Goal: Information Seeking & Learning: Learn about a topic

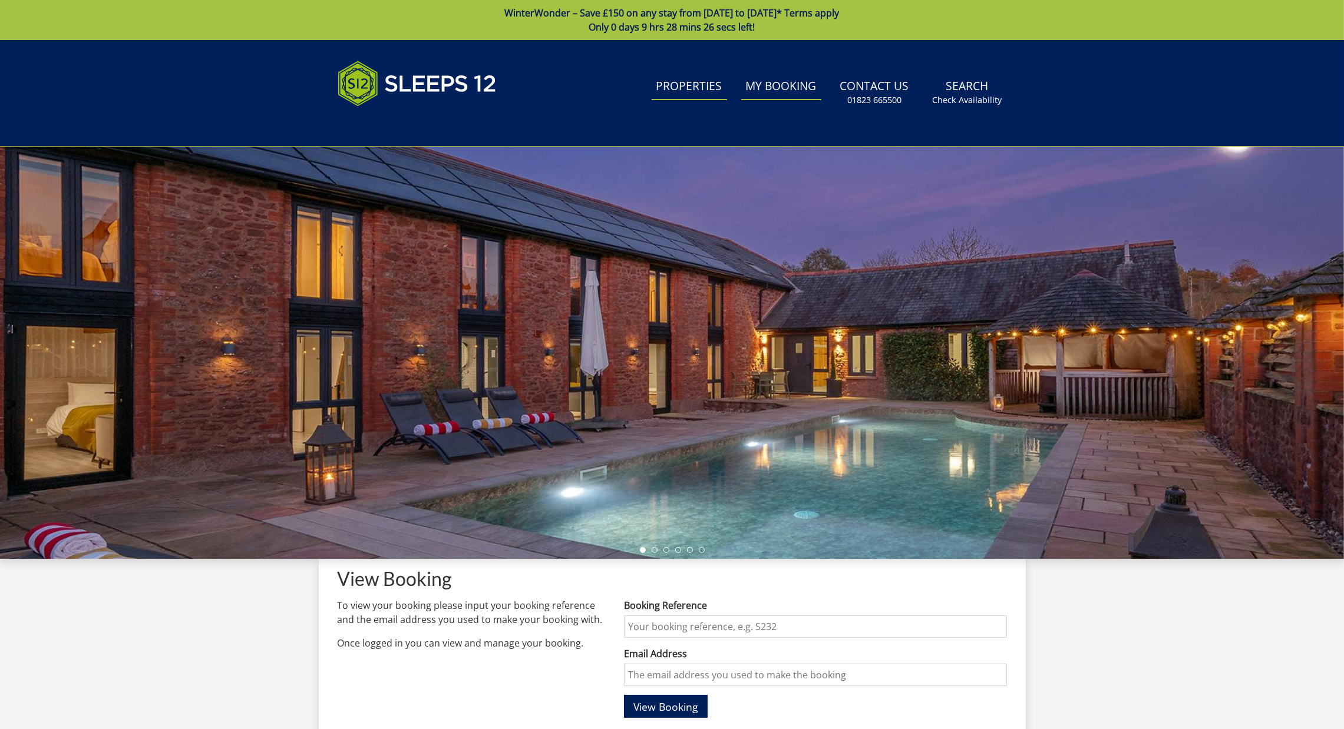
click at [713, 90] on link "Properties" at bounding box center [689, 87] width 75 height 27
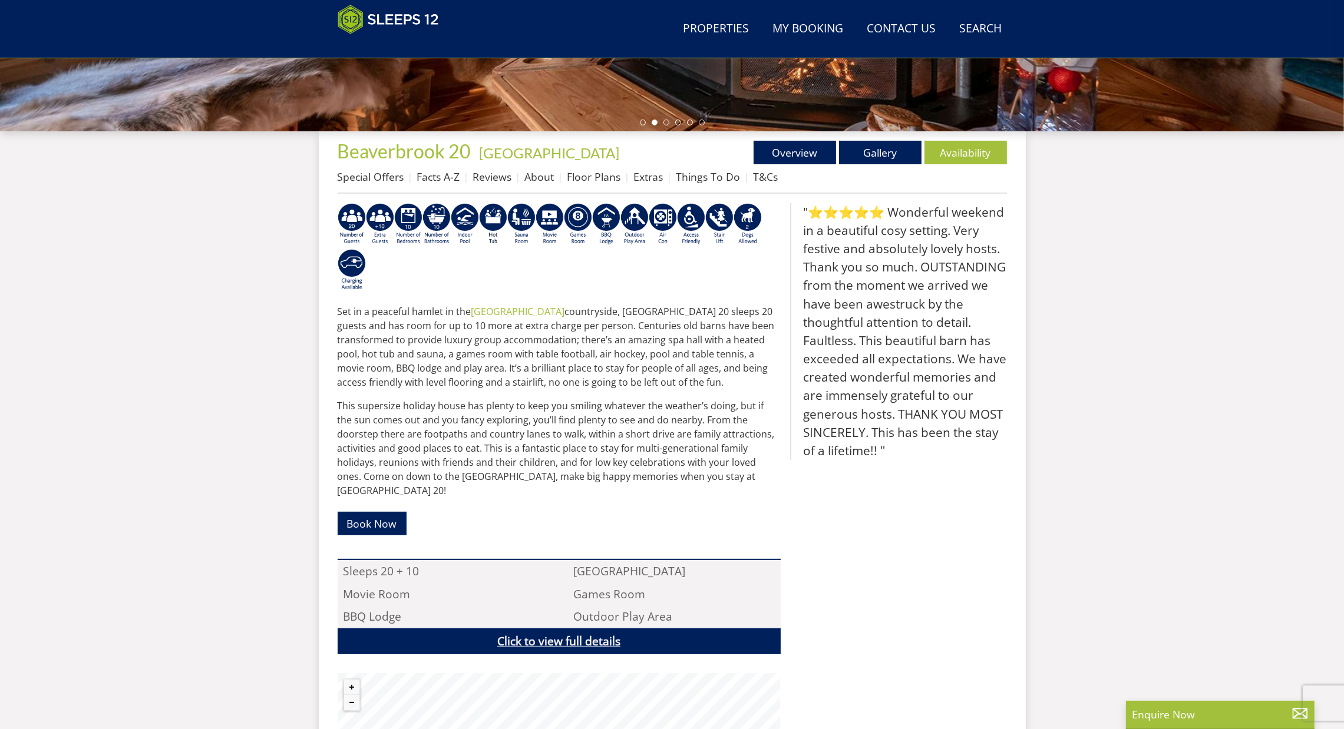
scroll to position [570, 0]
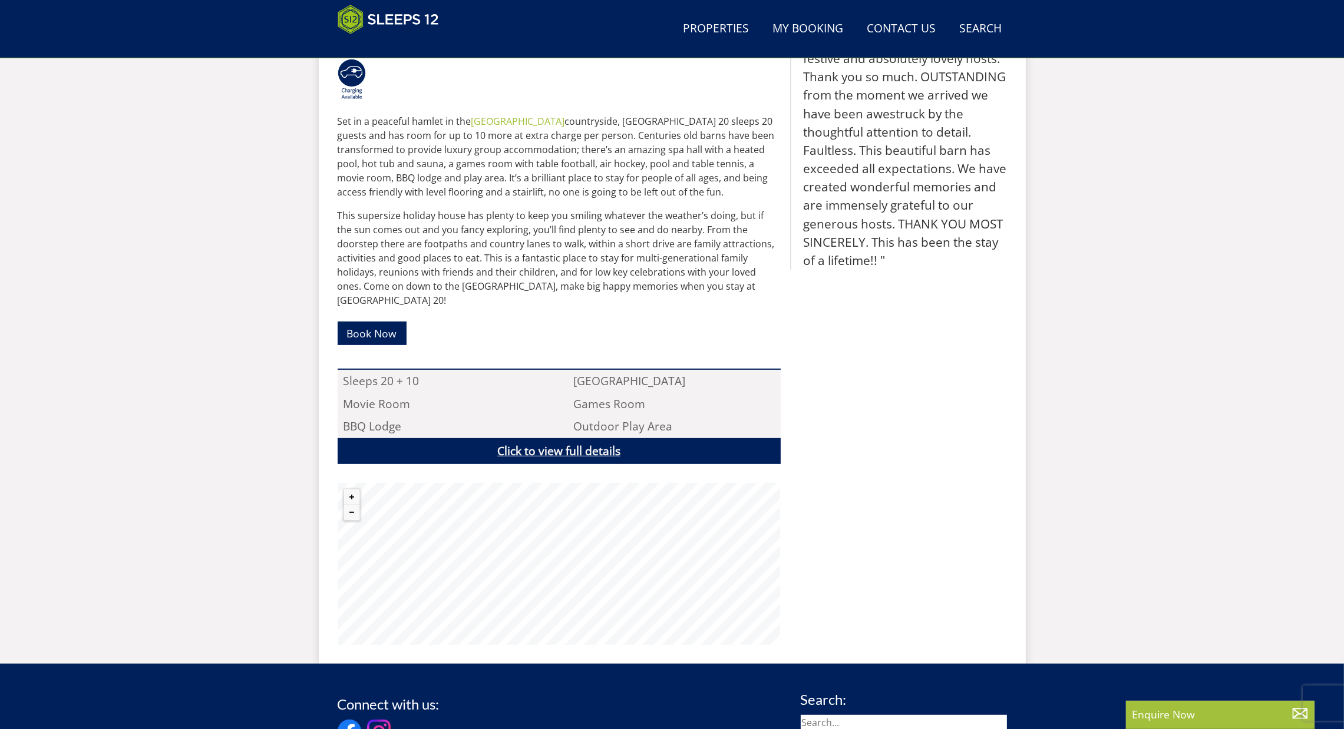
click at [588, 438] on link "Click to view full details" at bounding box center [559, 451] width 443 height 27
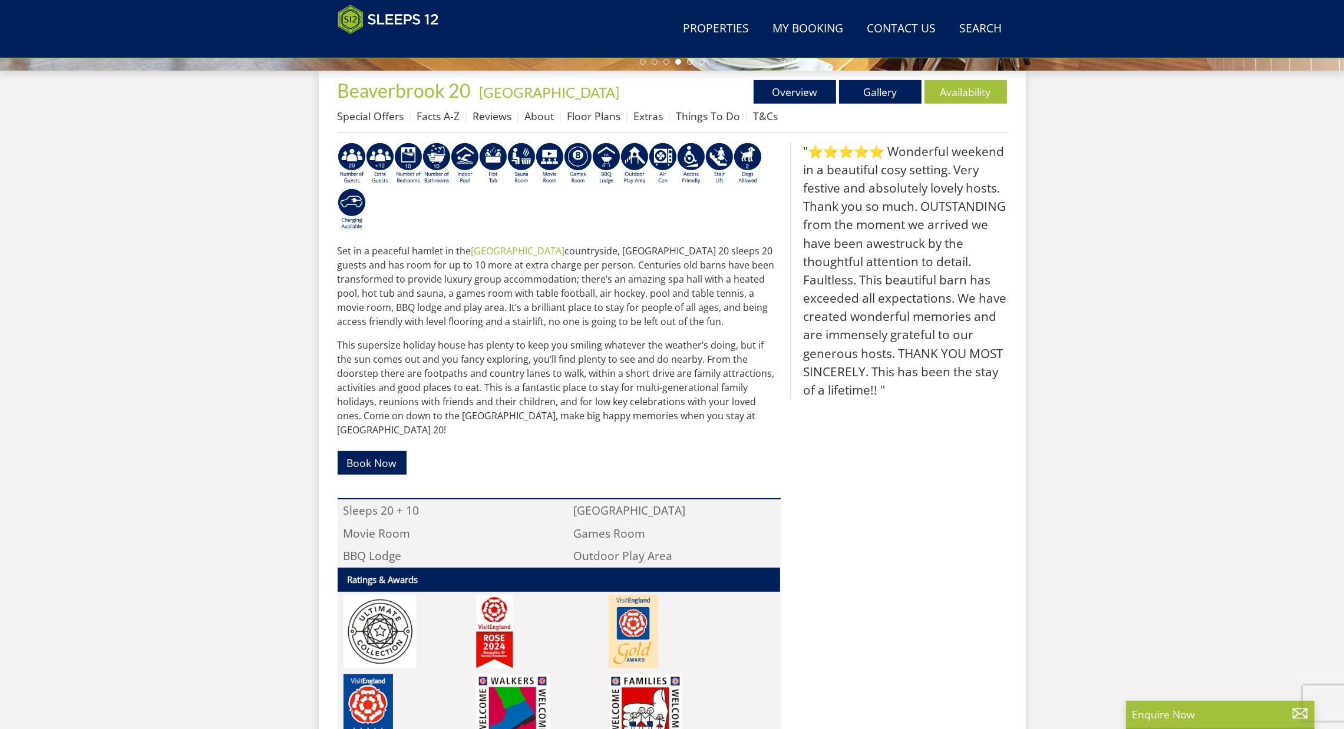
scroll to position [305, 0]
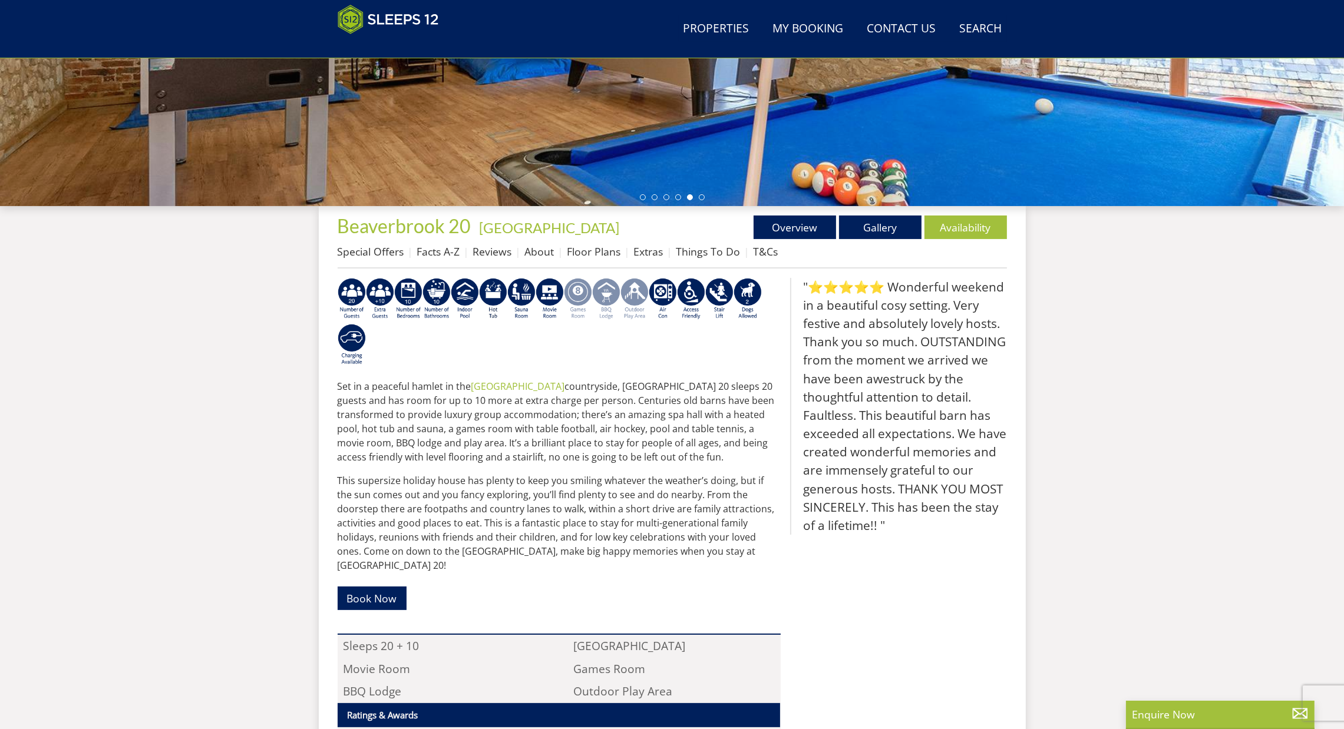
click at [604, 295] on img at bounding box center [606, 299] width 28 height 42
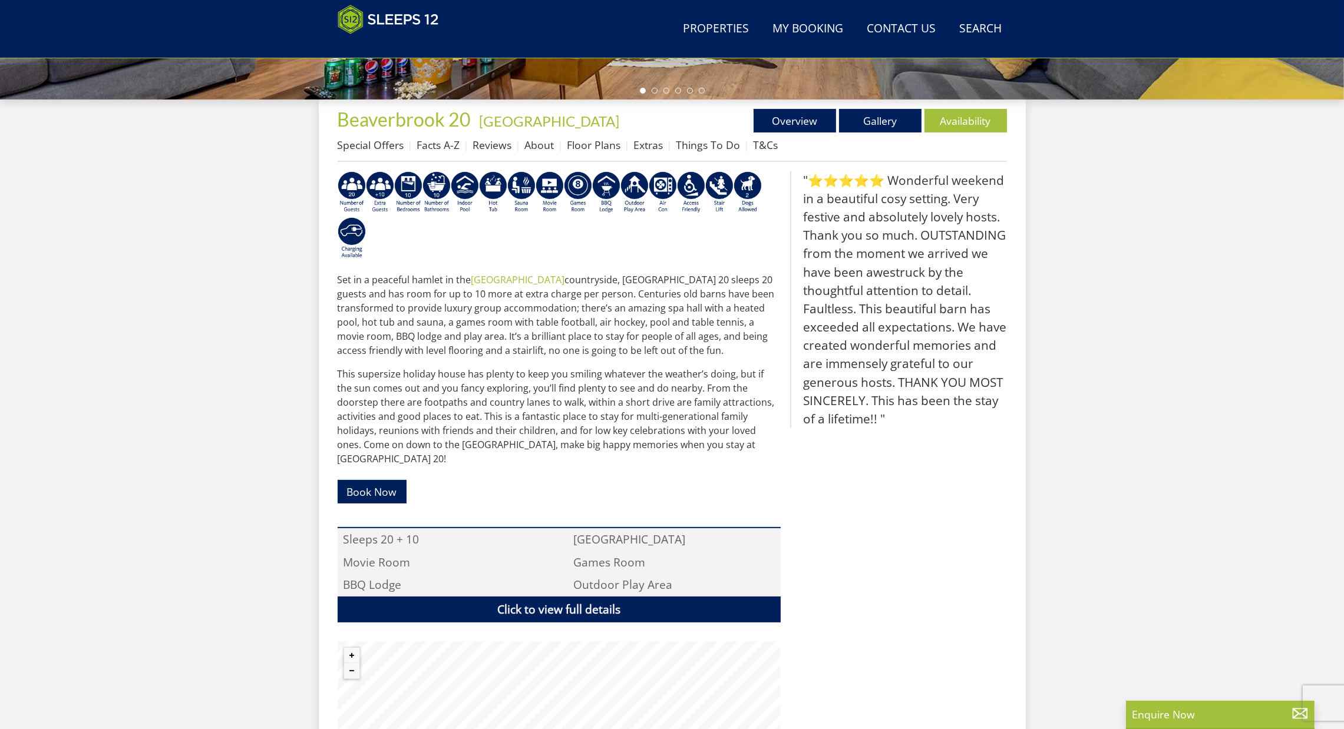
scroll to position [233, 0]
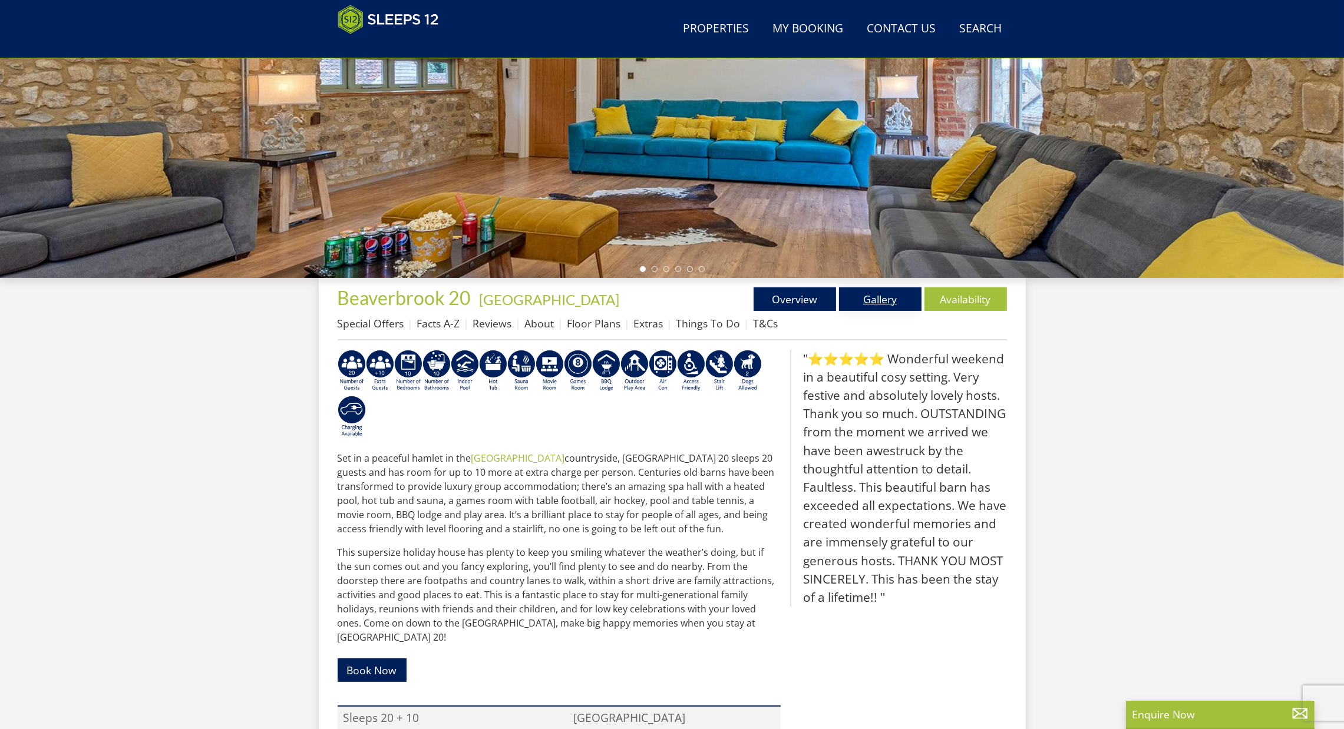
click at [876, 288] on link "Gallery" at bounding box center [880, 300] width 82 height 24
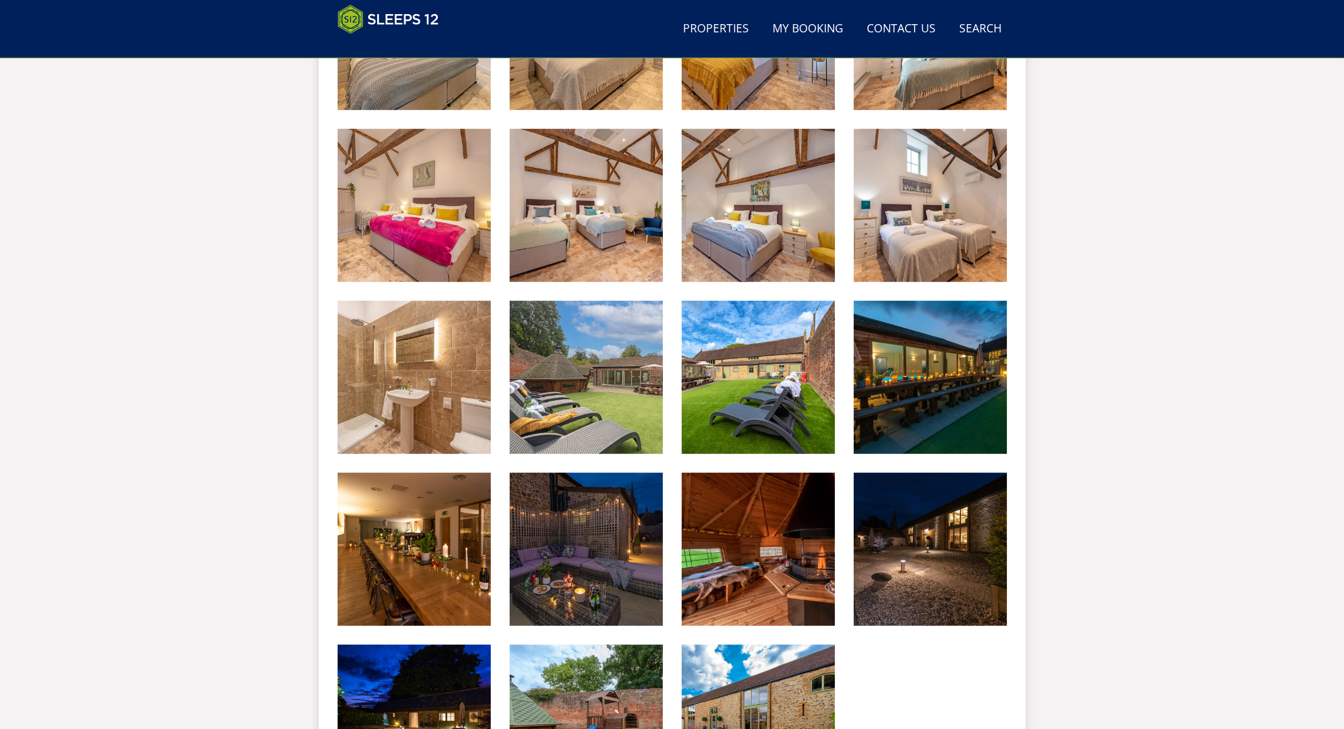
scroll to position [1647, 0]
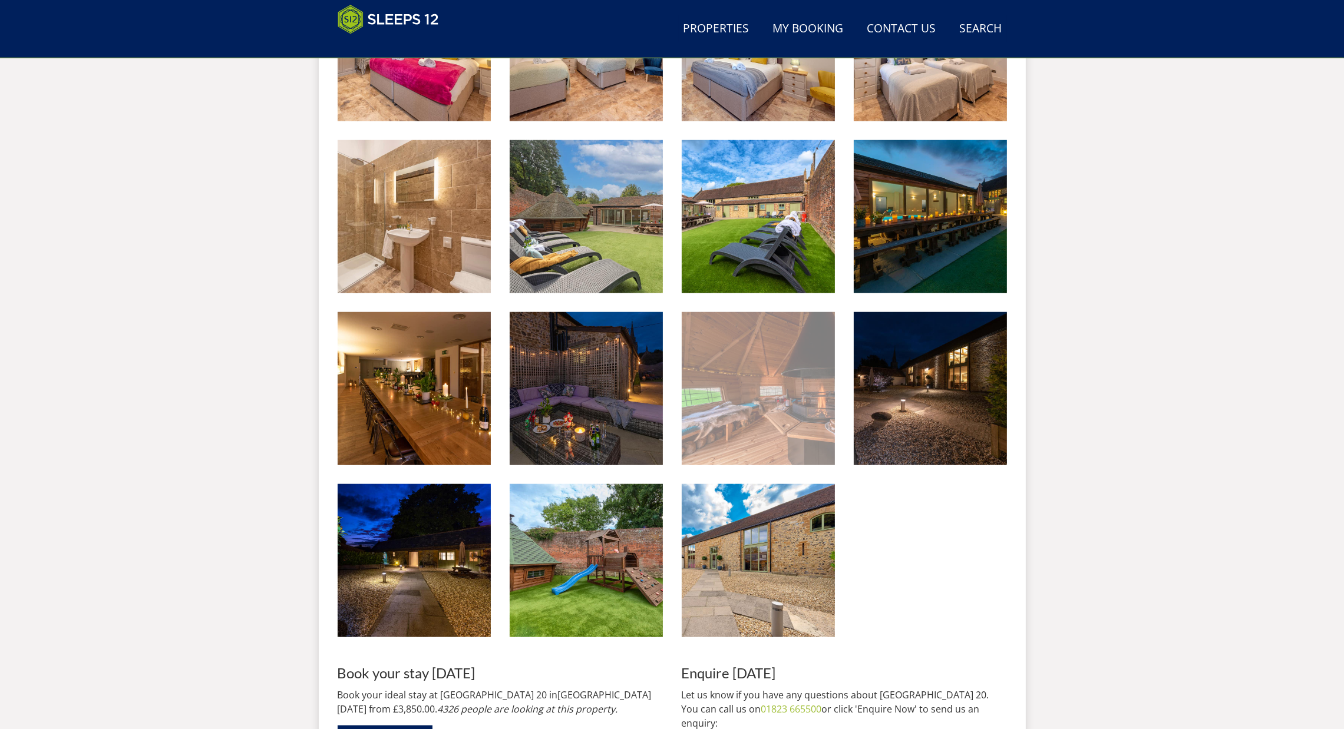
click at [770, 385] on img at bounding box center [758, 388] width 153 height 153
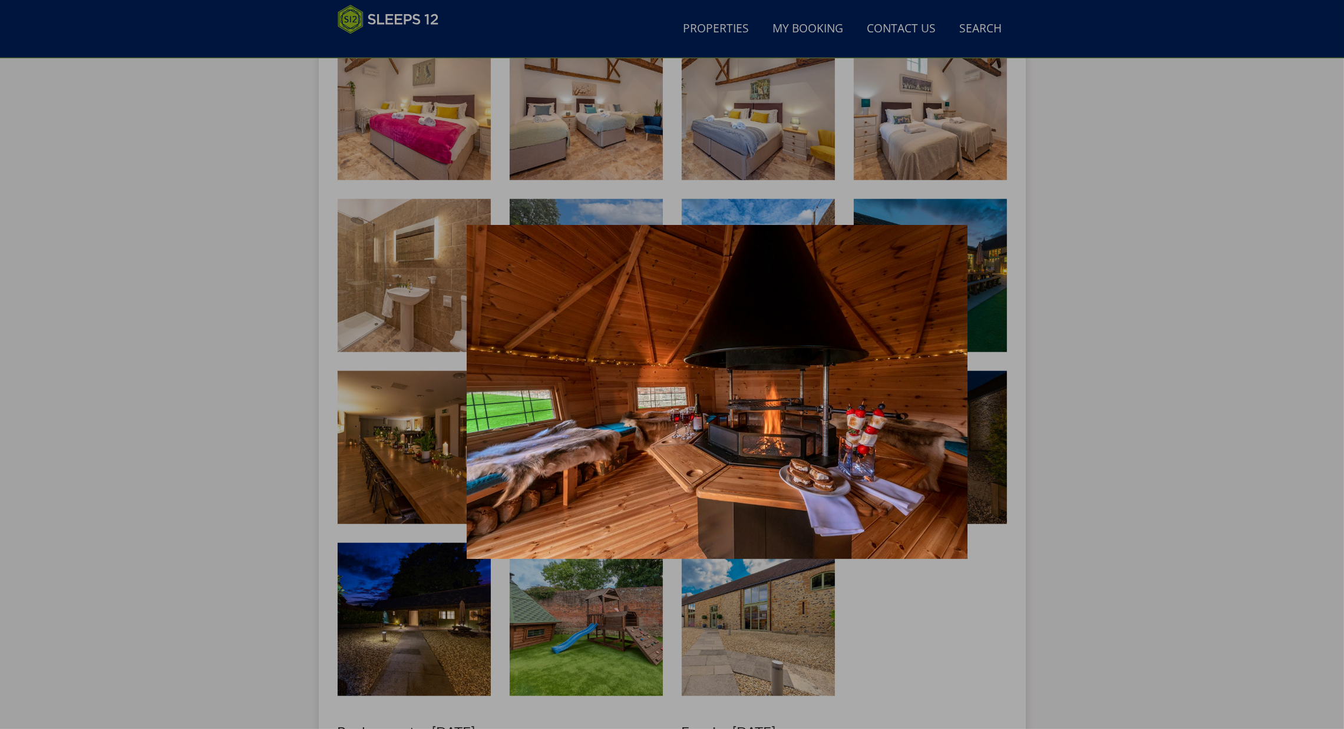
scroll to position [1471, 0]
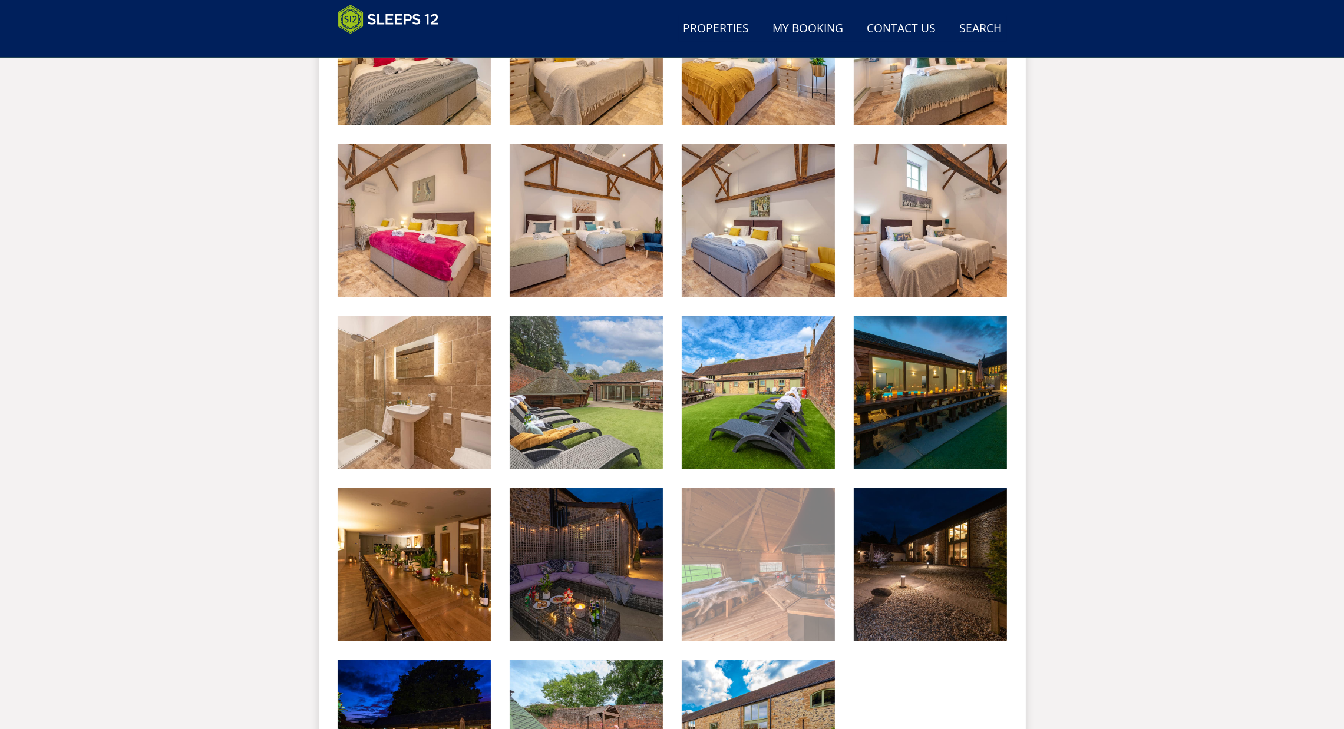
click at [732, 531] on img at bounding box center [758, 564] width 153 height 153
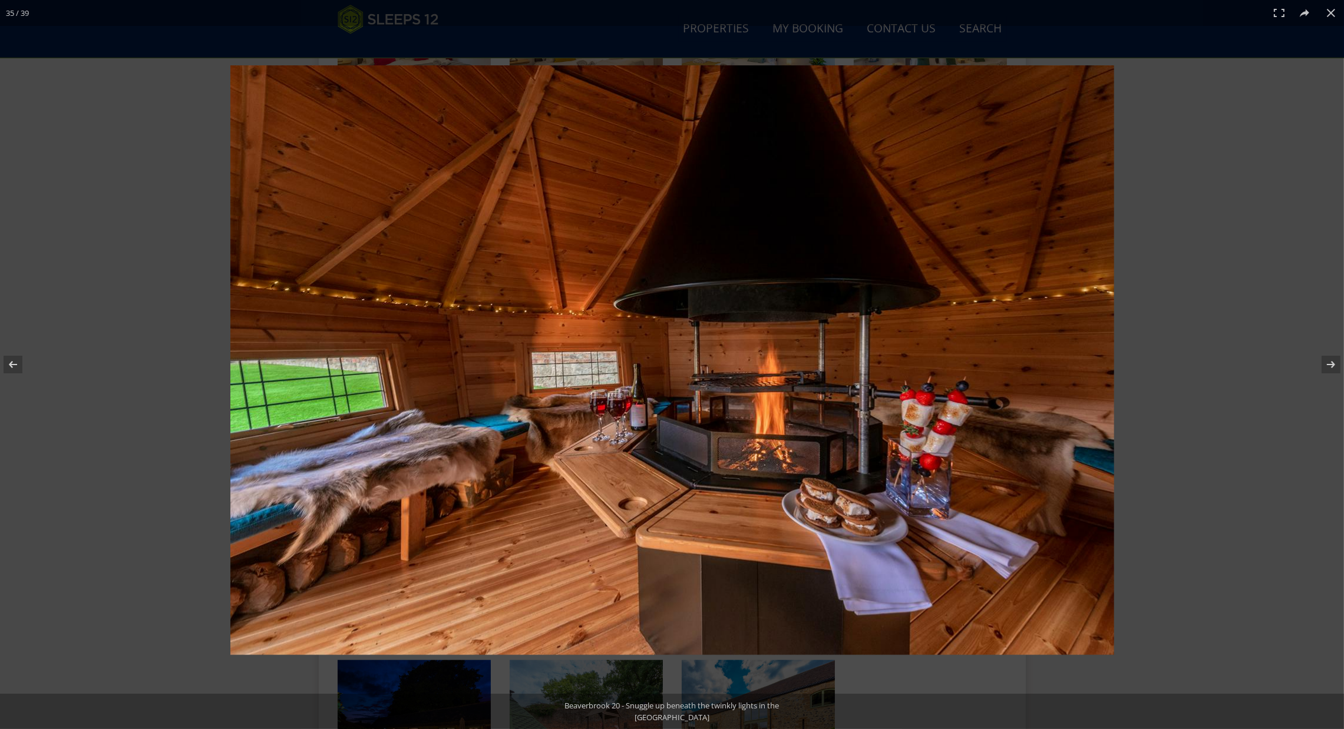
click at [777, 388] on img at bounding box center [672, 360] width 884 height 590
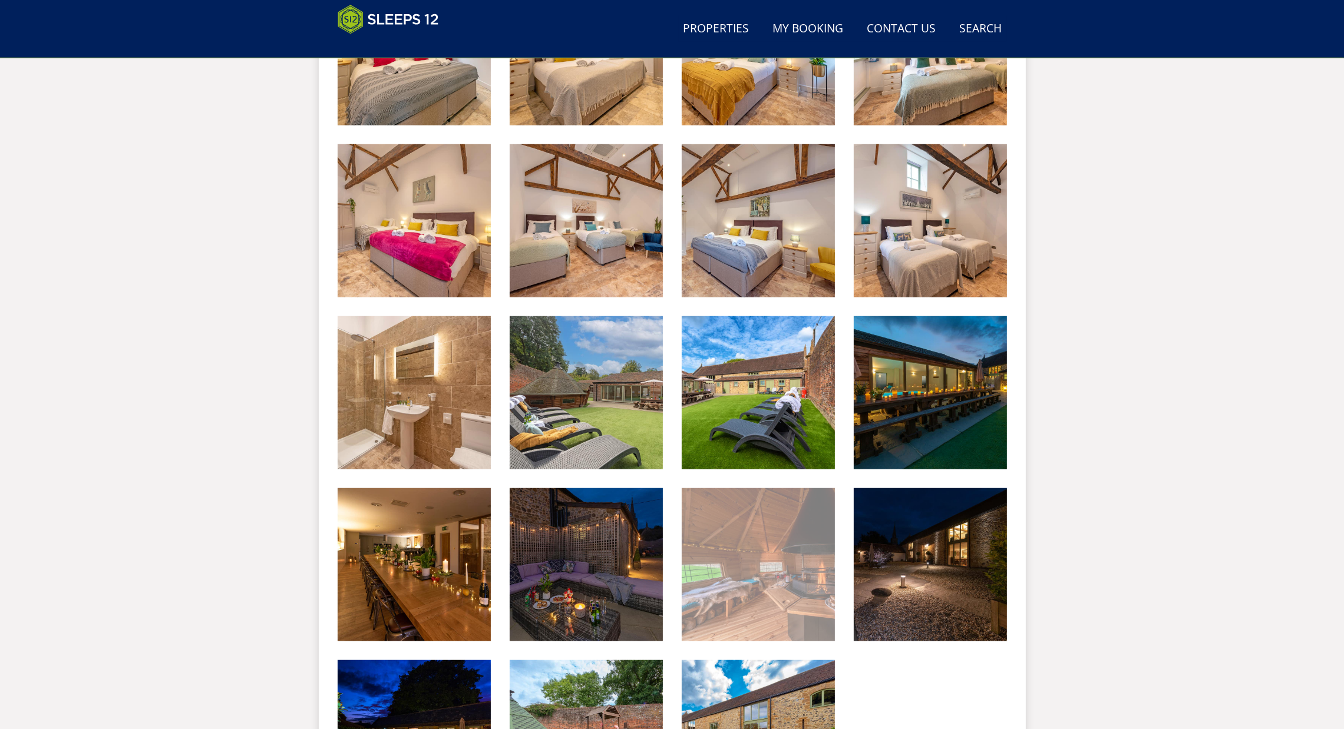
click at [764, 531] on img at bounding box center [758, 564] width 153 height 153
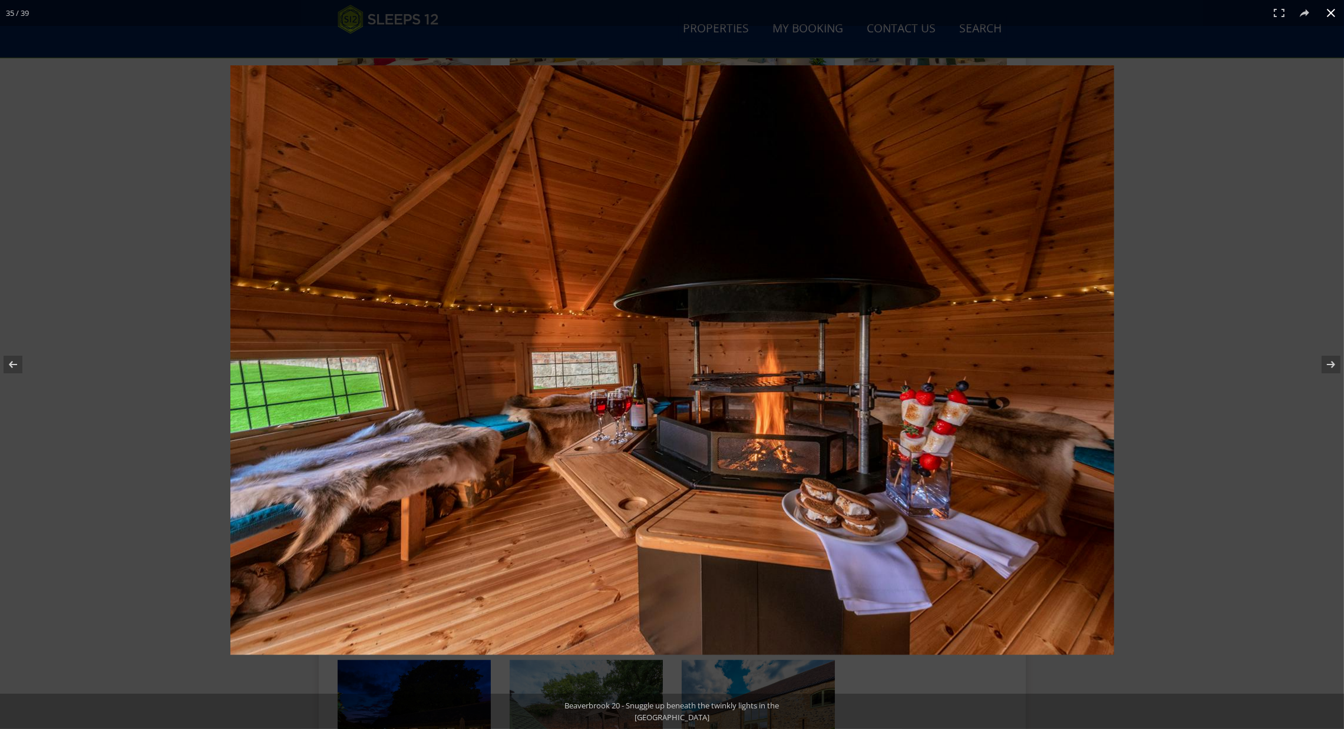
click at [1328, 14] on button at bounding box center [1331, 13] width 26 height 26
